Goal: Find contact information: Obtain details needed to contact an individual or organization

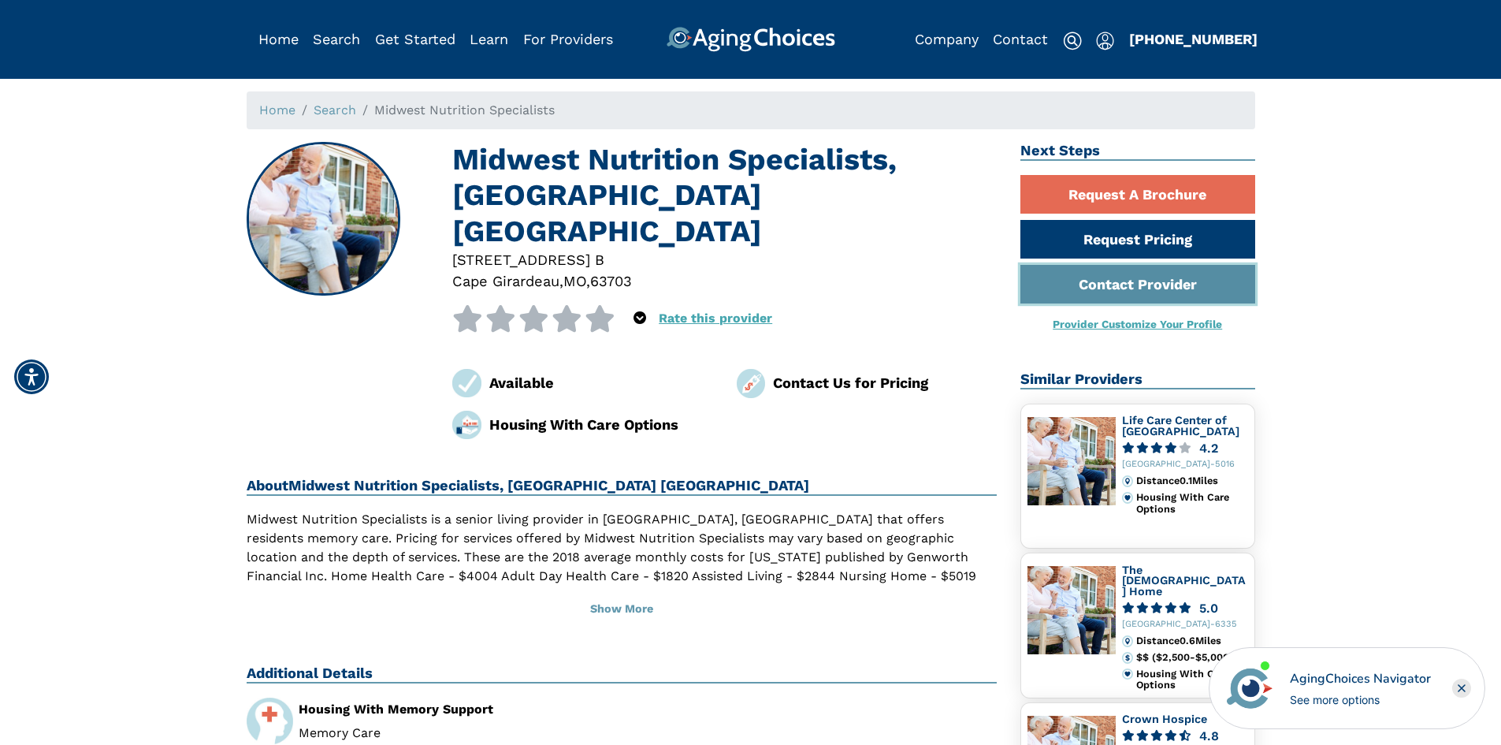
click at [1119, 289] on link "Contact Provider" at bounding box center [1137, 284] width 235 height 39
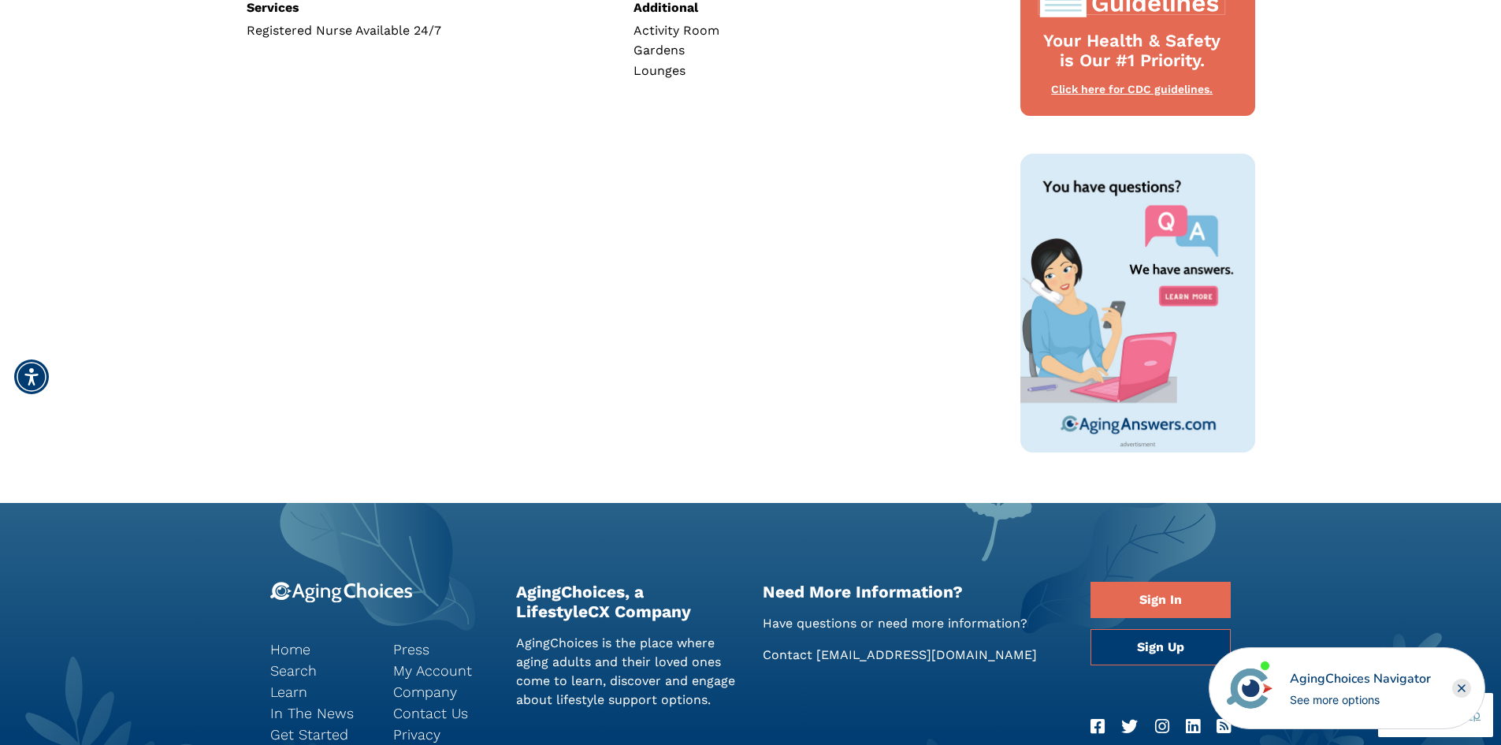
scroll to position [1124, 0]
